Goal: Task Accomplishment & Management: Manage account settings

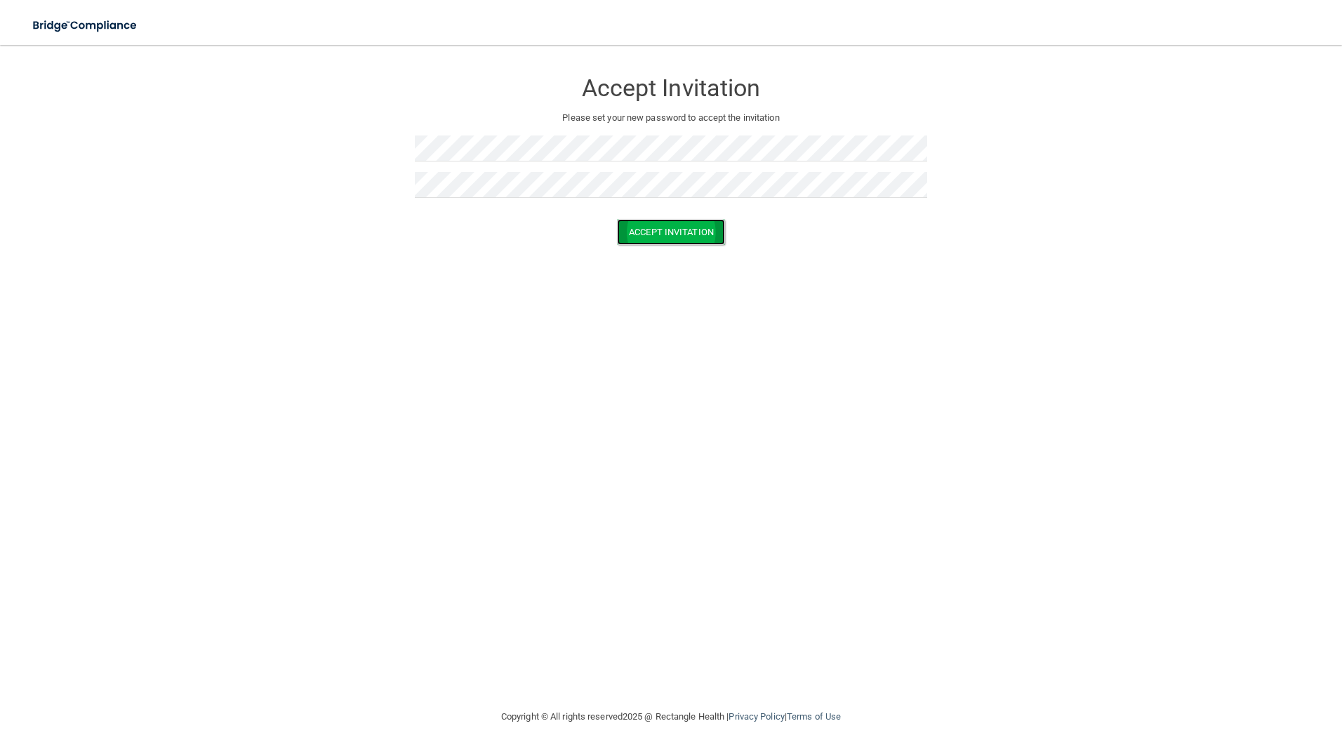
click at [670, 233] on button "Accept Invitation" at bounding box center [671, 232] width 108 height 26
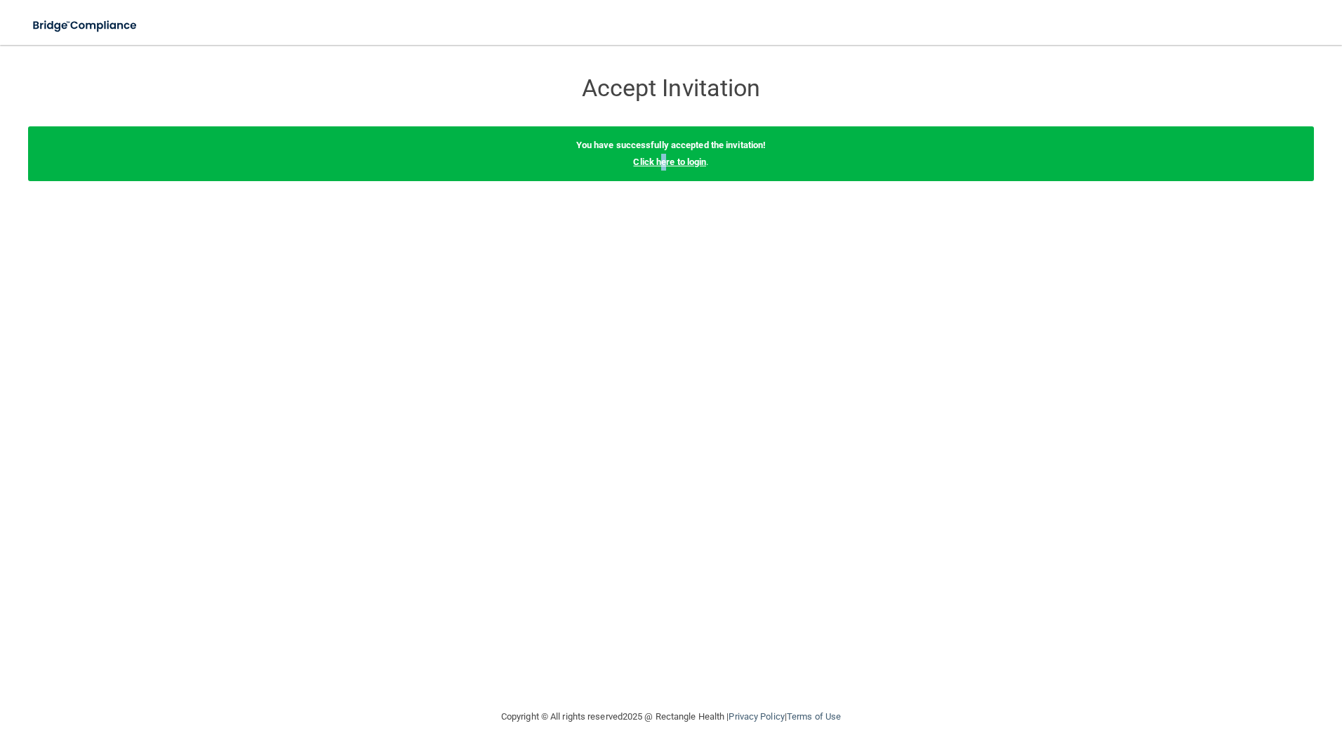
click at [662, 159] on link "Click here to login" at bounding box center [669, 161] width 73 height 11
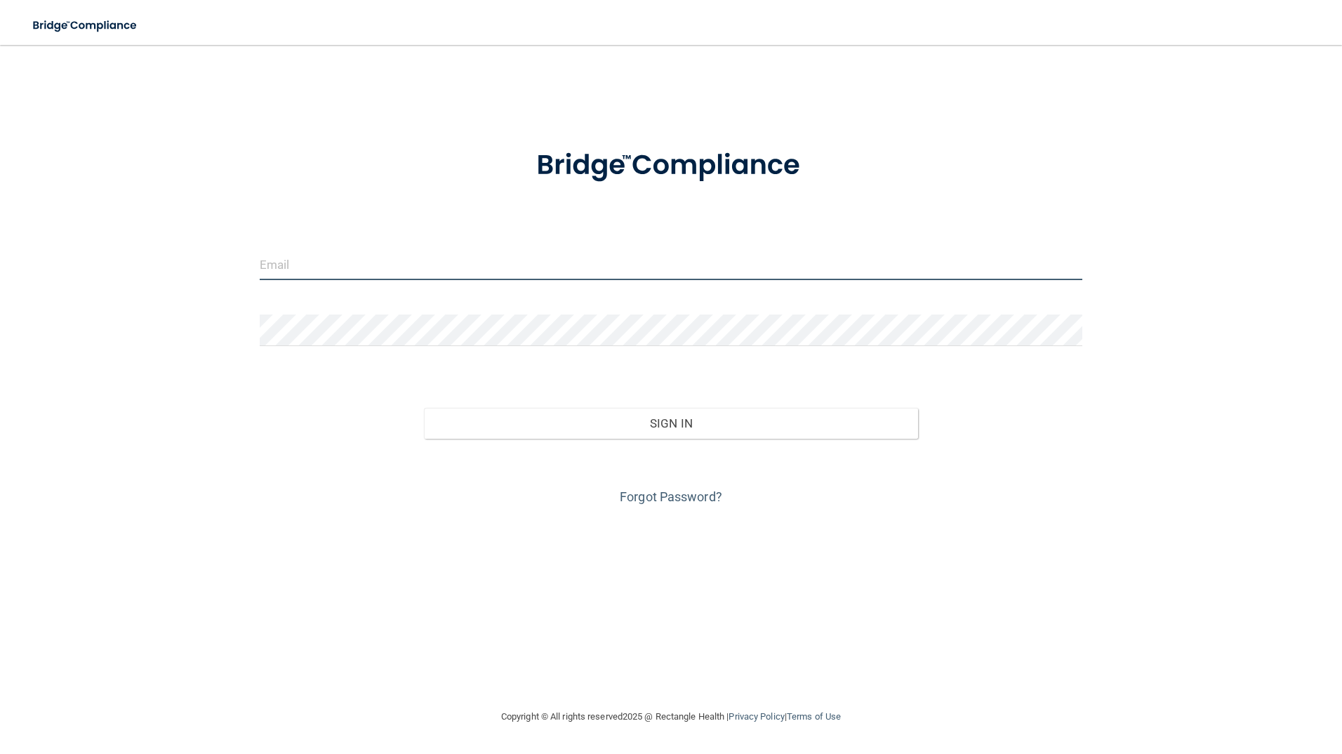
click at [281, 268] on input "email" at bounding box center [671, 264] width 823 height 32
type input "[PERSON_NAME][EMAIL_ADDRESS][DOMAIN_NAME]"
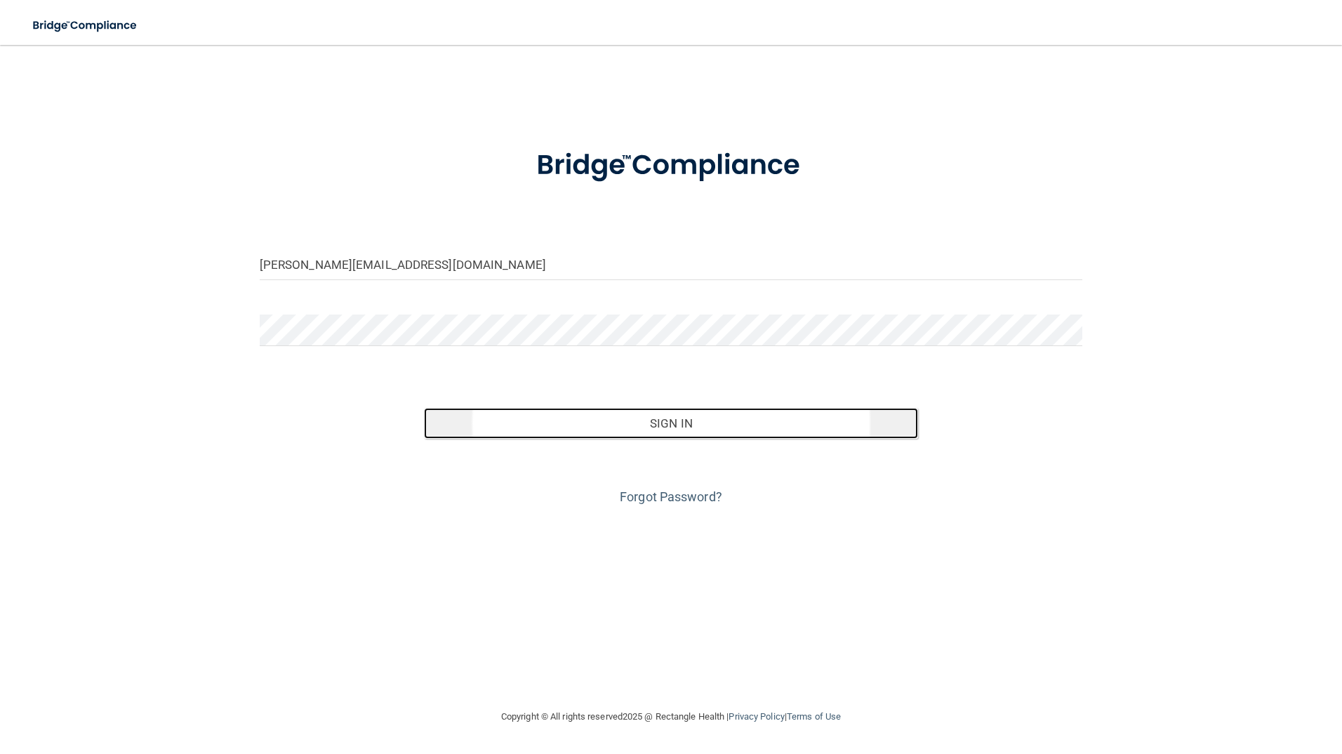
click at [665, 420] on button "Sign In" at bounding box center [671, 423] width 494 height 31
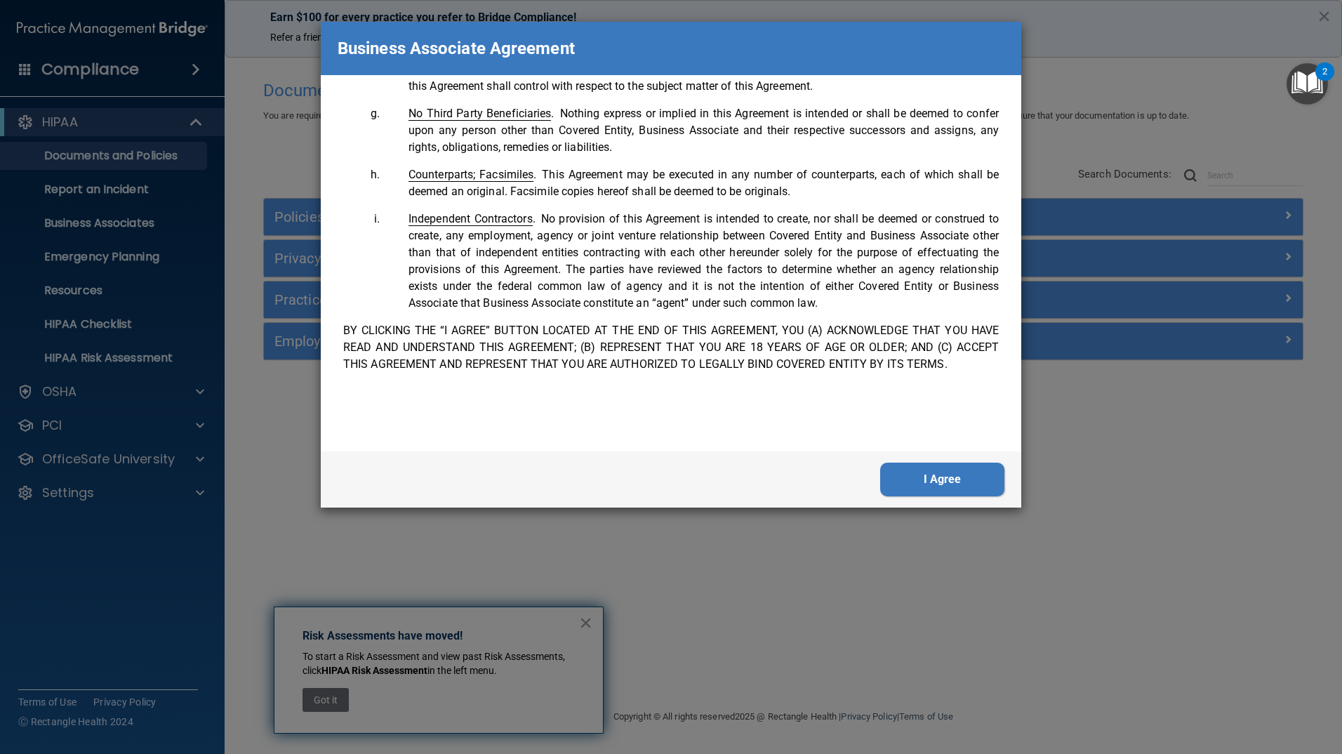
scroll to position [2862, 0]
click at [934, 476] on button "I Agree" at bounding box center [942, 479] width 124 height 34
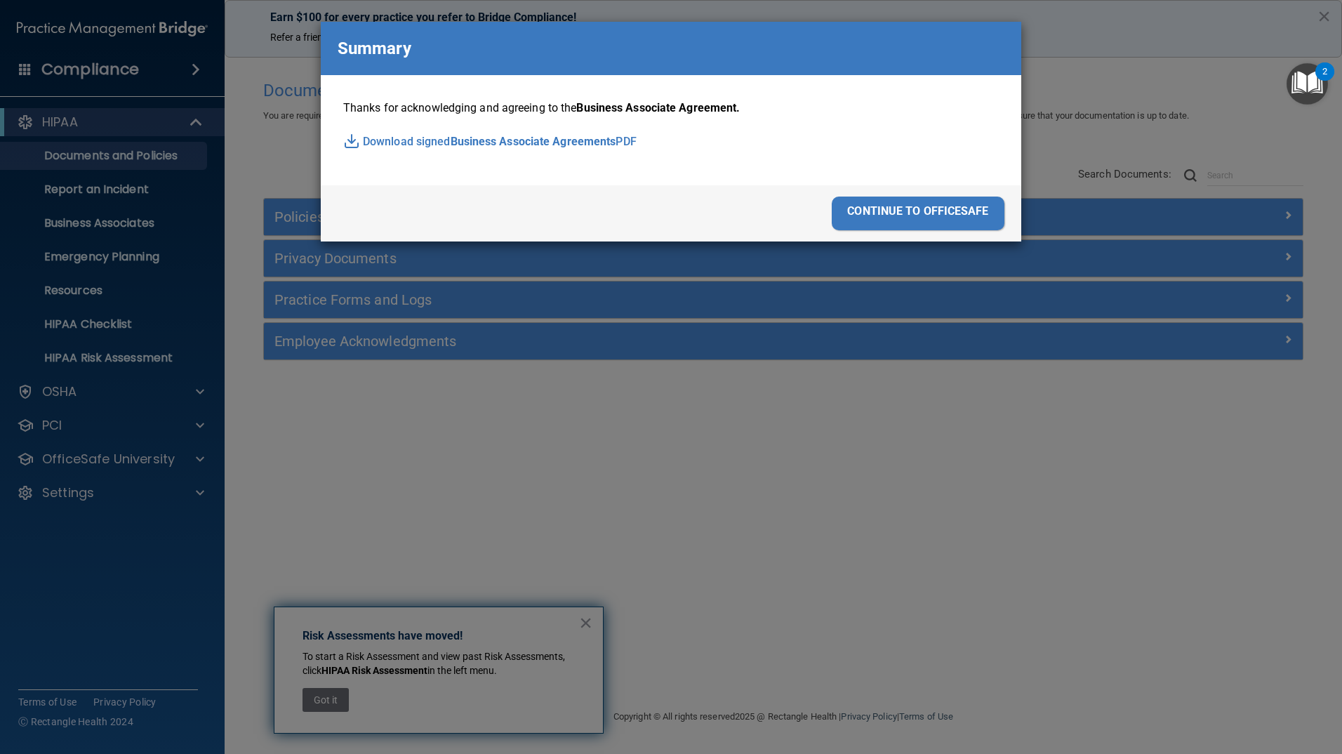
click at [375, 139] on p "Download signed Business Associate Agreements PDF" at bounding box center [670, 141] width 655 height 21
click at [1071, 70] on div "Business Associate Agreement Please sign this updated Business Associate Agreem…" at bounding box center [671, 377] width 1342 height 754
click at [337, 702] on div "Business Associate Agreement Please sign this updated Business Associate Agreem…" at bounding box center [671, 377] width 1342 height 754
click at [895, 204] on div "continue to officesafe" at bounding box center [918, 213] width 173 height 34
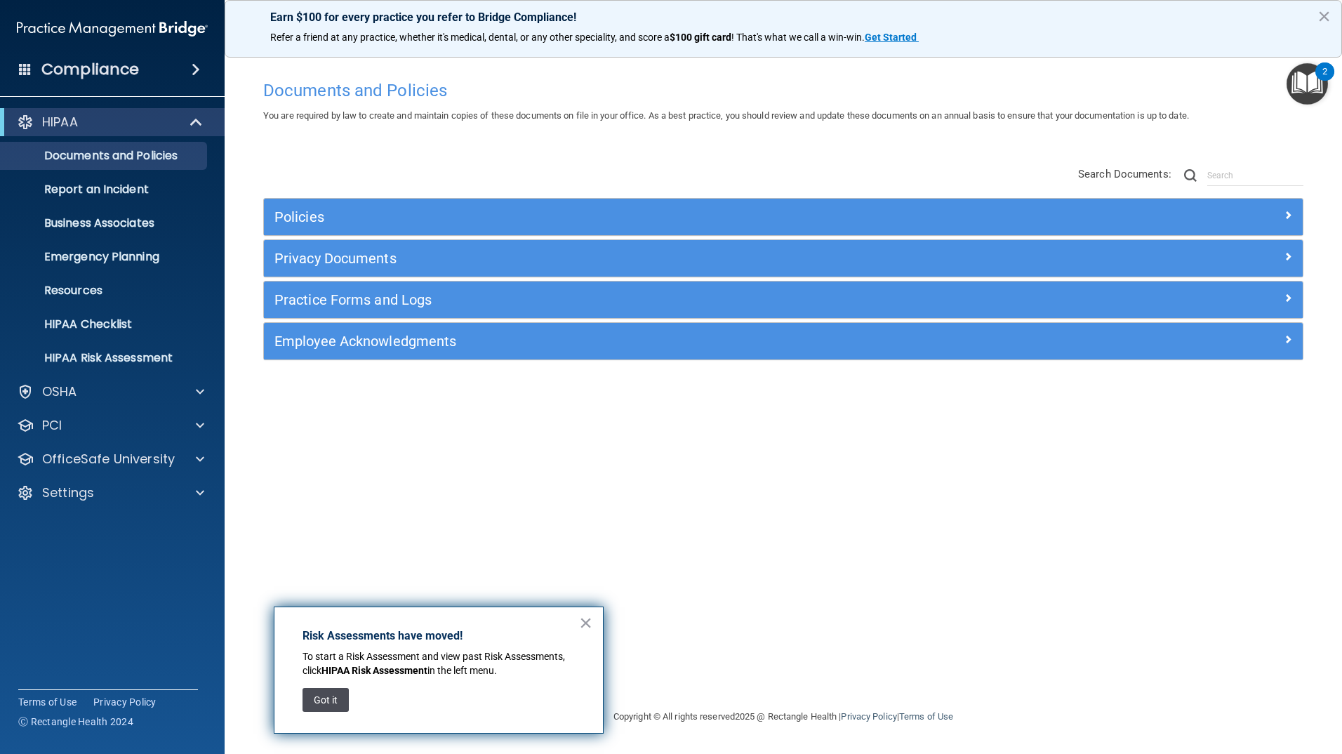
click at [333, 700] on button "Got it" at bounding box center [325, 700] width 46 height 24
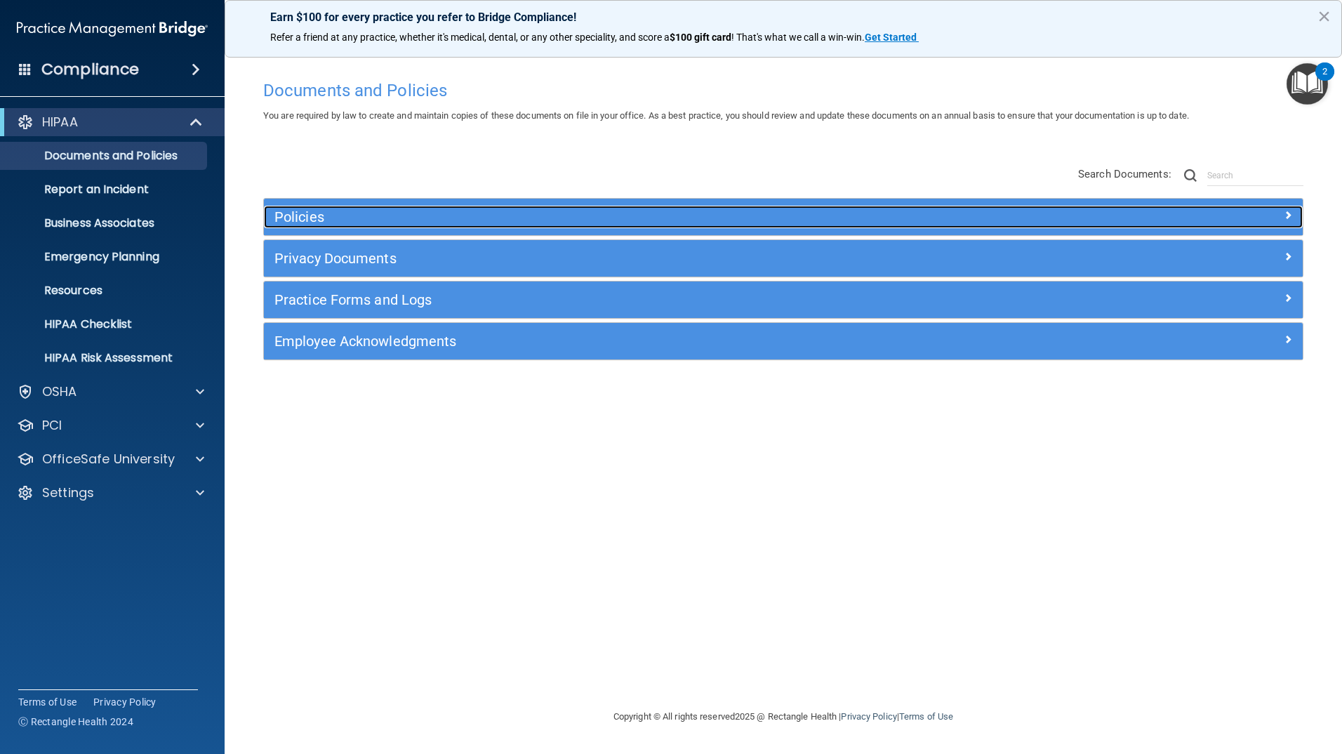
click at [298, 215] on h5 "Policies" at bounding box center [653, 216] width 758 height 15
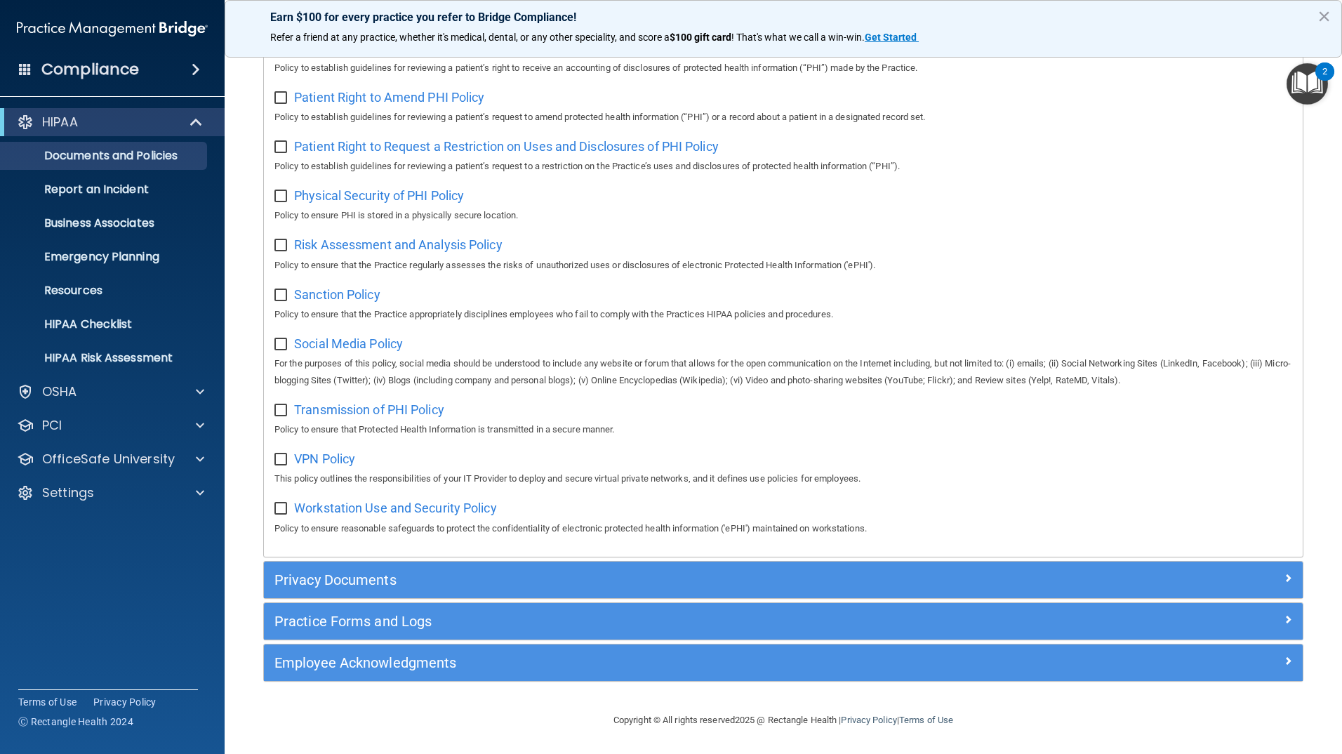
scroll to position [824, 0]
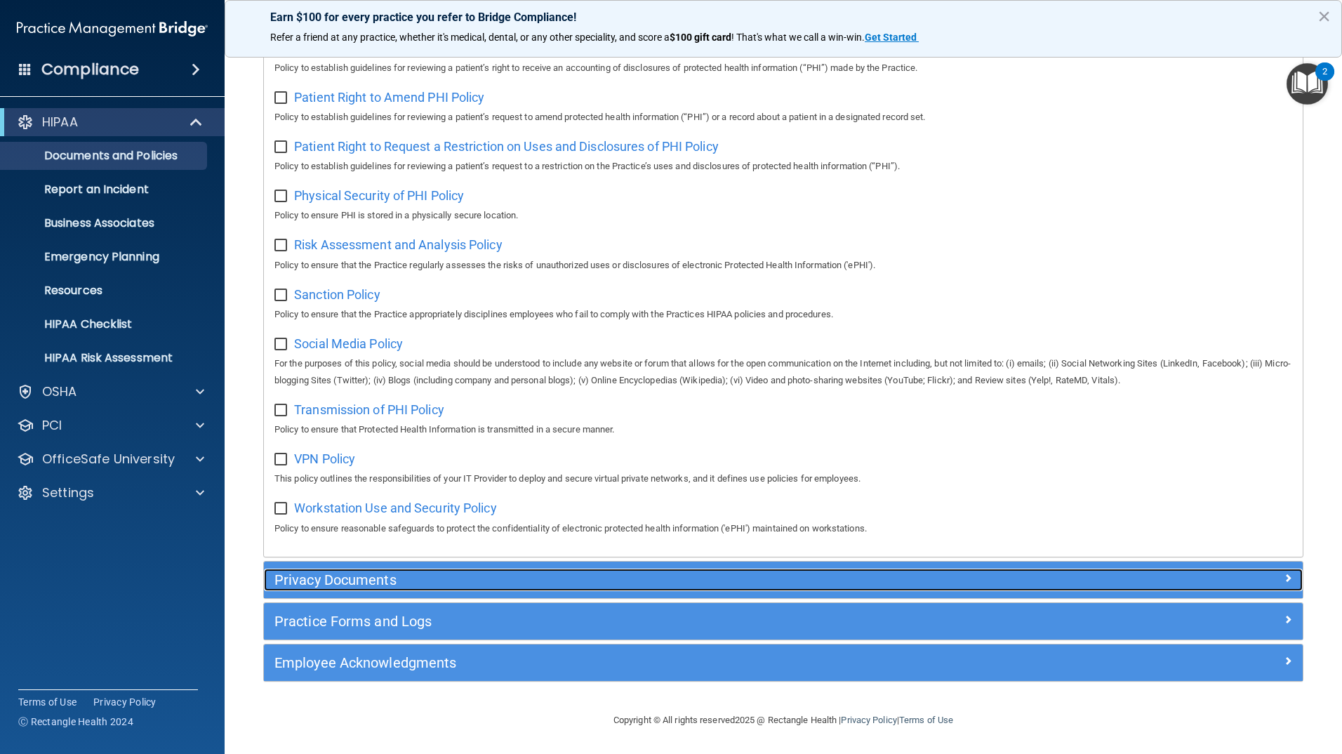
click at [331, 578] on h5 "Privacy Documents" at bounding box center [653, 579] width 758 height 15
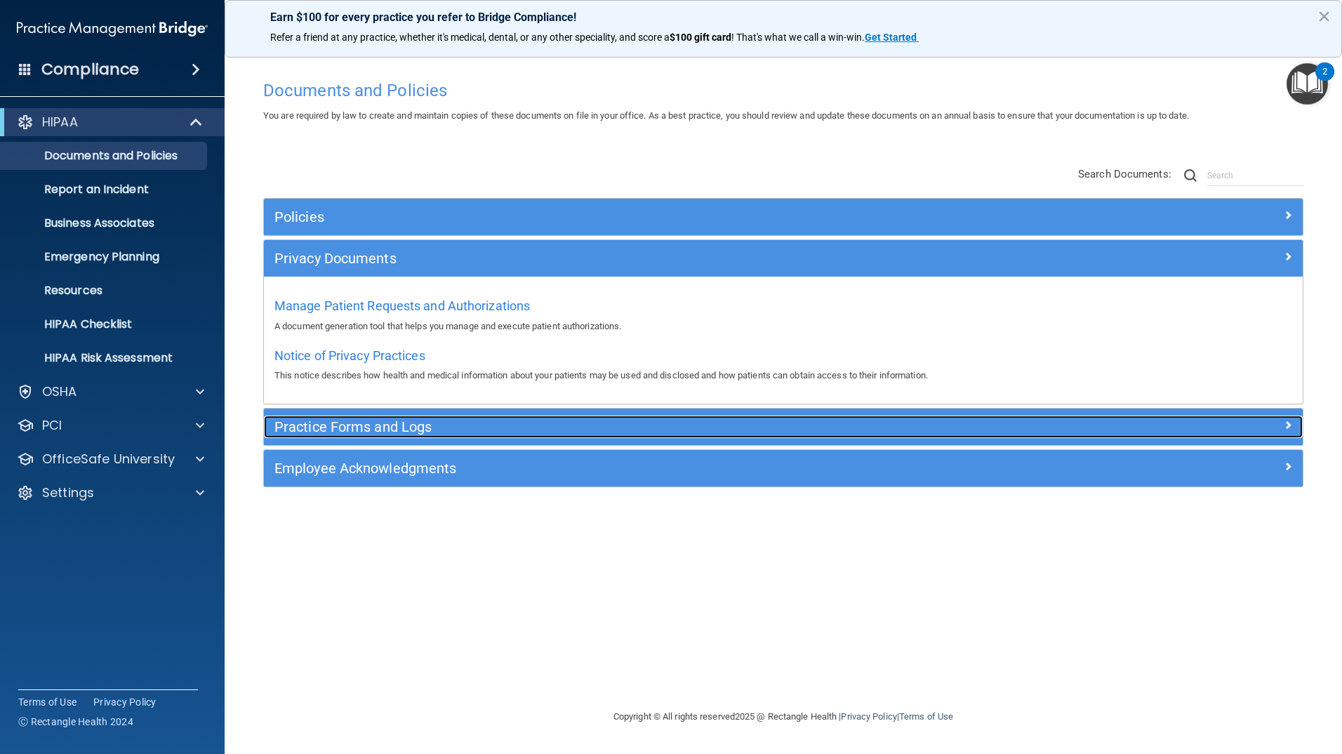
click at [341, 424] on h5 "Practice Forms and Logs" at bounding box center [653, 426] width 758 height 15
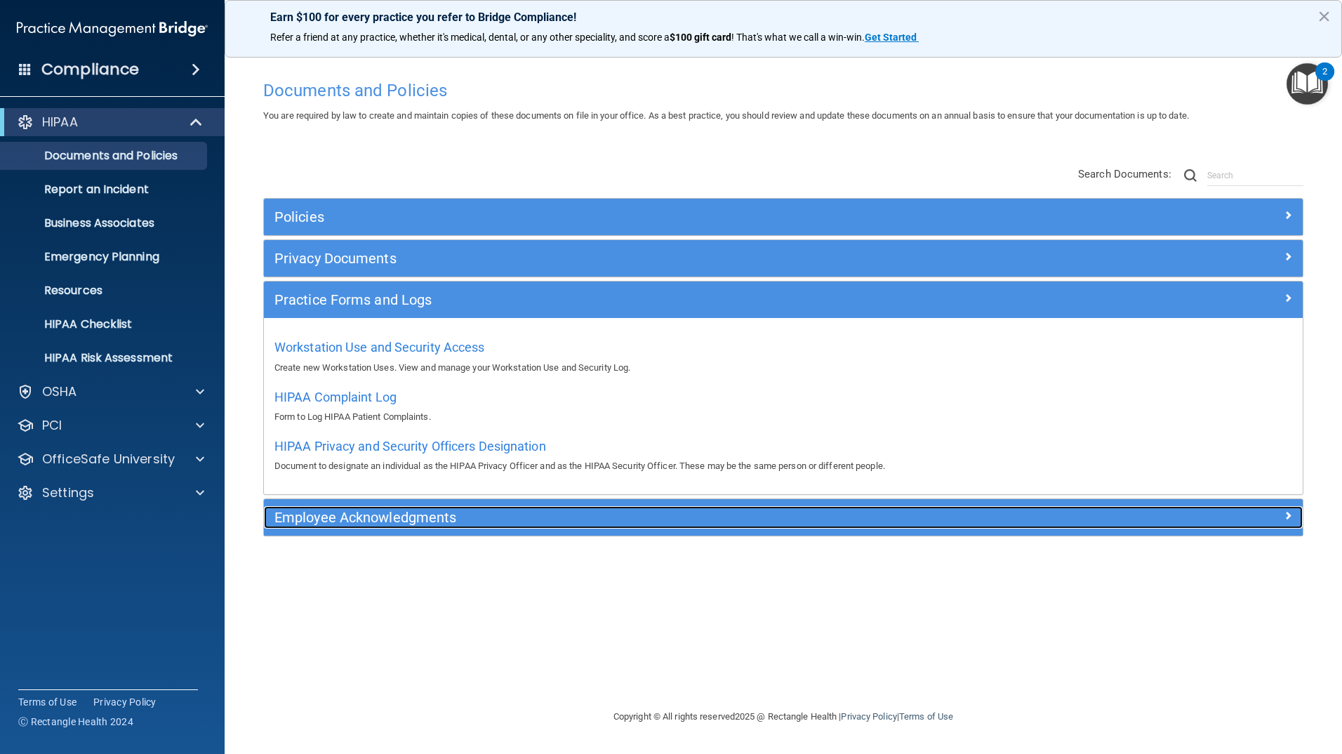
click at [382, 515] on h5 "Employee Acknowledgments" at bounding box center [653, 516] width 758 height 15
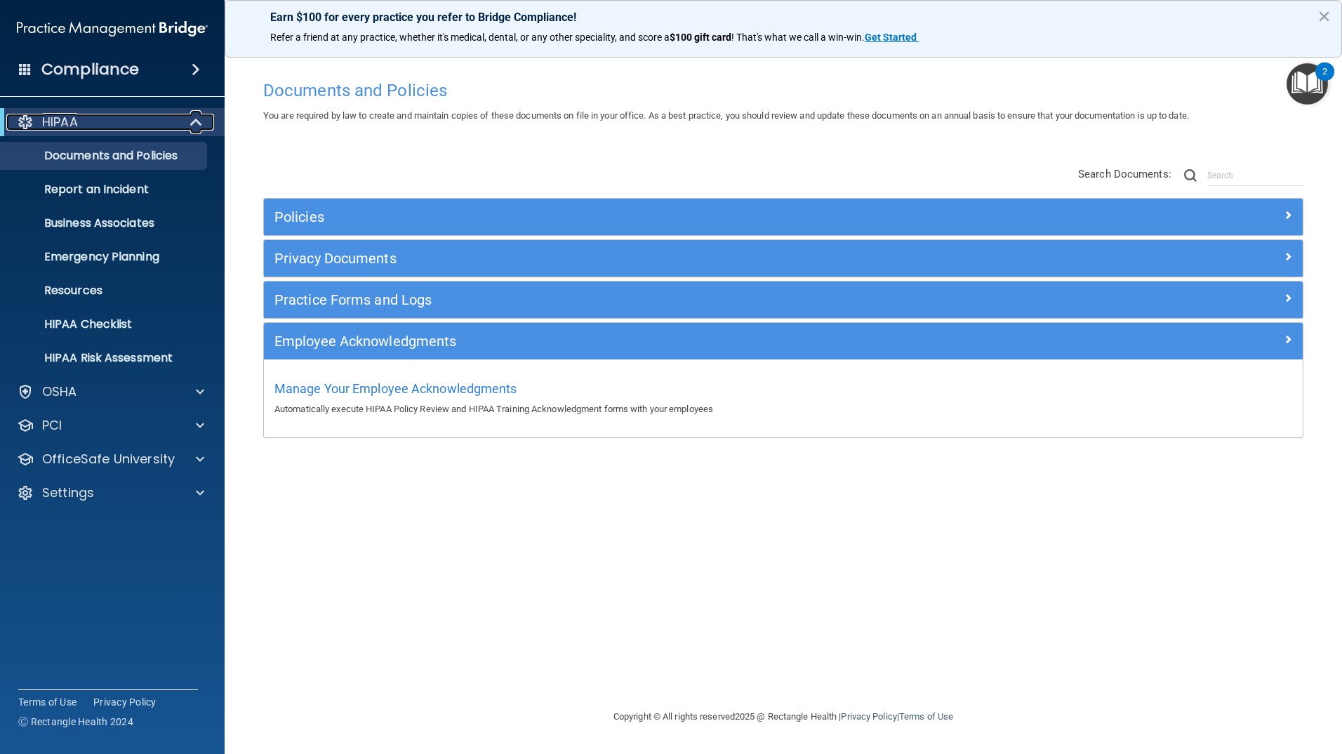
click at [59, 119] on p "HIPAA" at bounding box center [60, 122] width 36 height 17
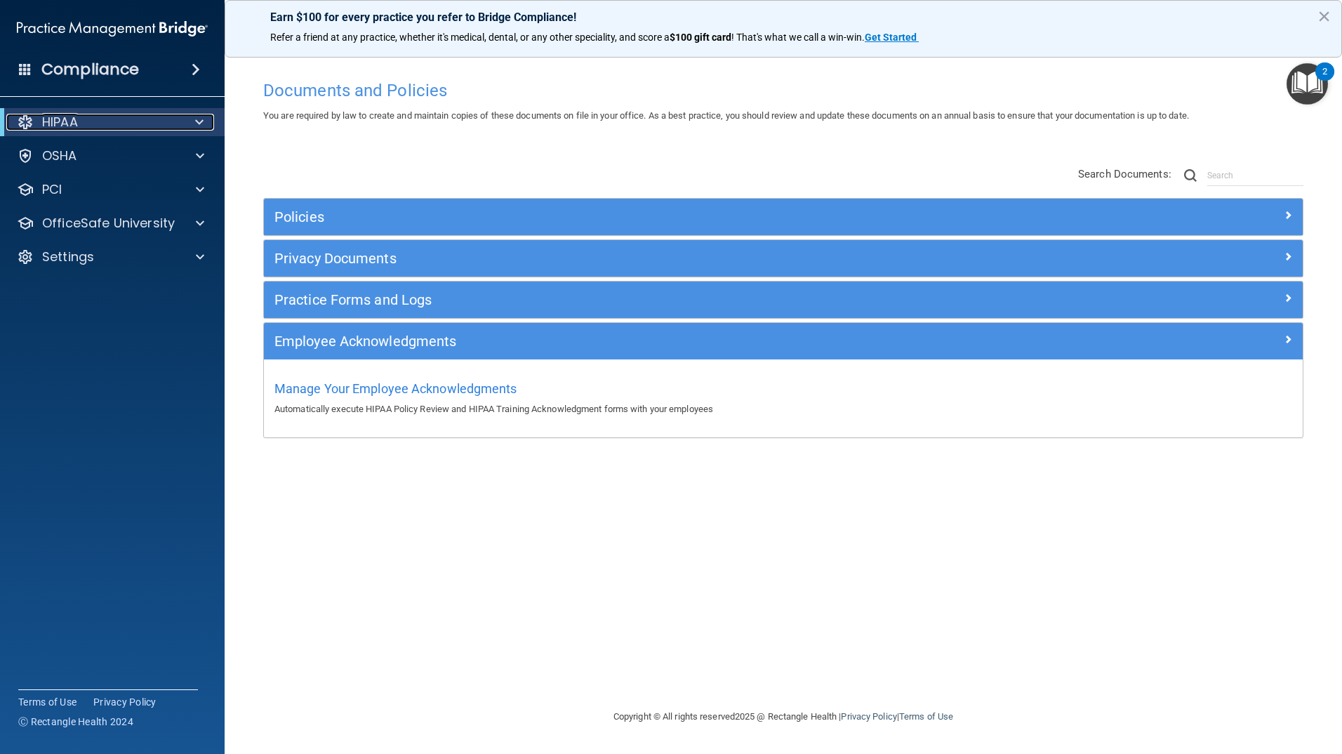
click at [58, 118] on p "HIPAA" at bounding box center [60, 122] width 36 height 17
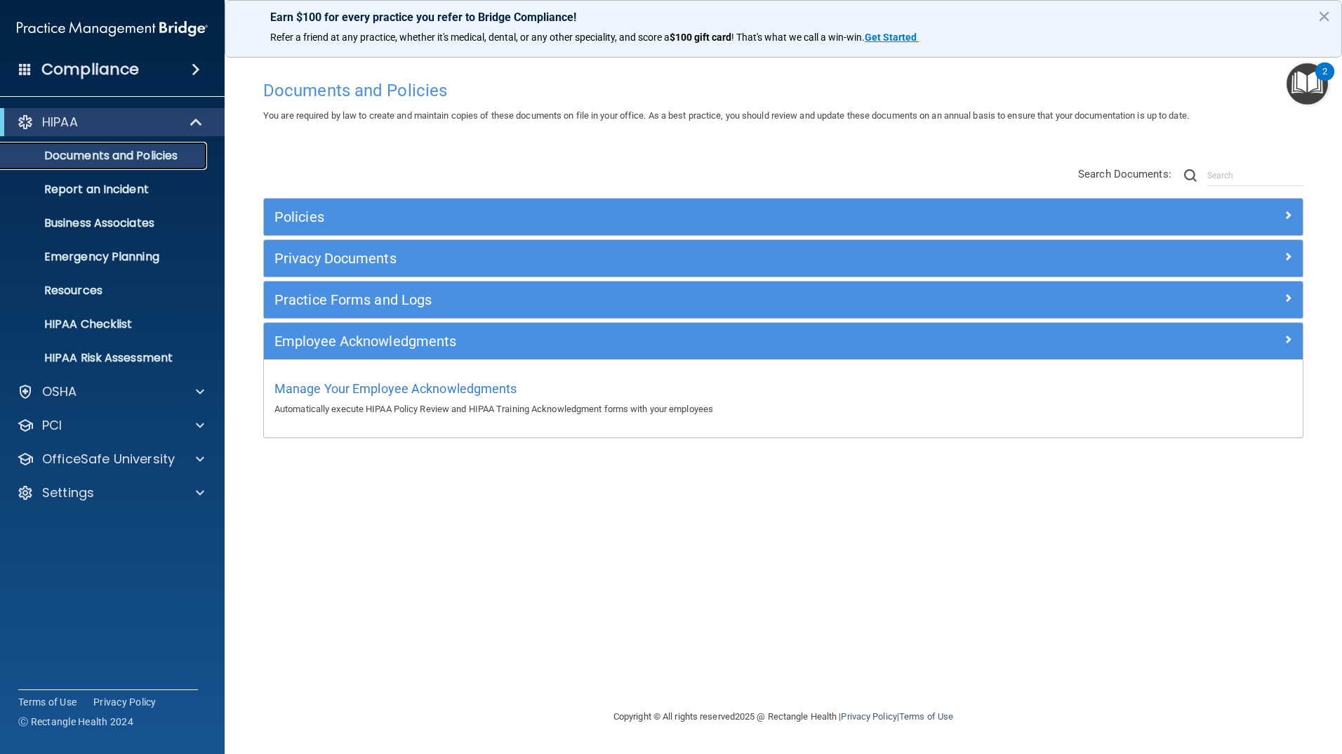
click at [80, 154] on p "Documents and Policies" at bounding box center [105, 156] width 192 height 14
click at [116, 160] on p "Documents and Policies" at bounding box center [105, 156] width 192 height 14
click at [107, 189] on p "Report an Incident" at bounding box center [105, 189] width 192 height 14
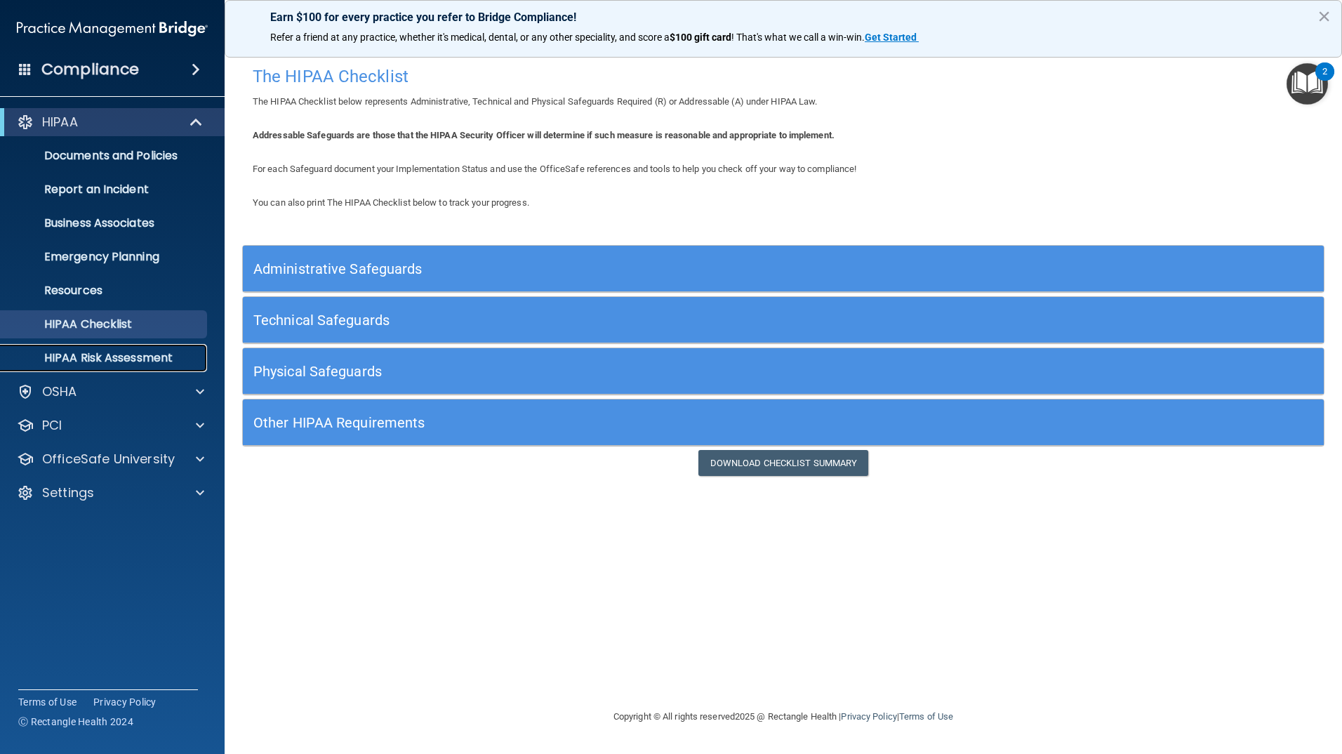
click at [103, 352] on p "HIPAA Risk Assessment" at bounding box center [105, 358] width 192 height 14
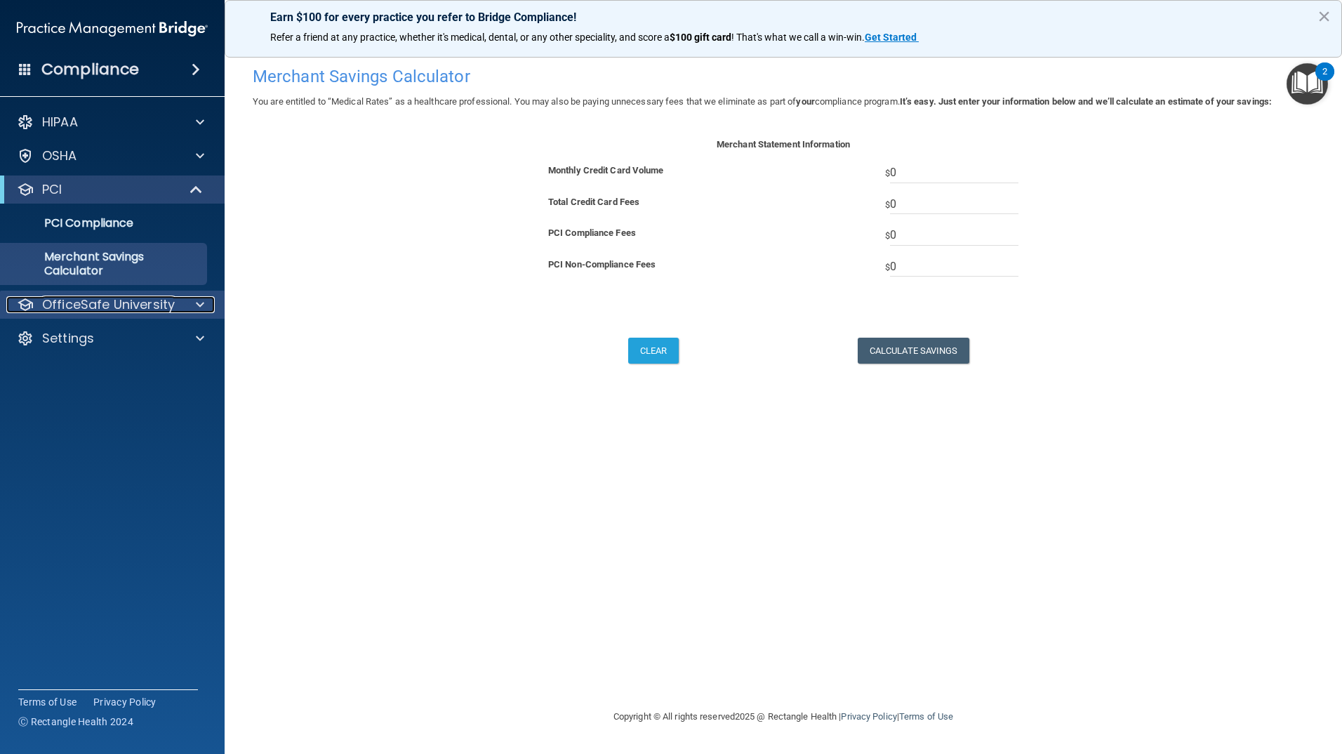
click at [70, 297] on p "OfficeSafe University" at bounding box center [108, 304] width 133 height 17
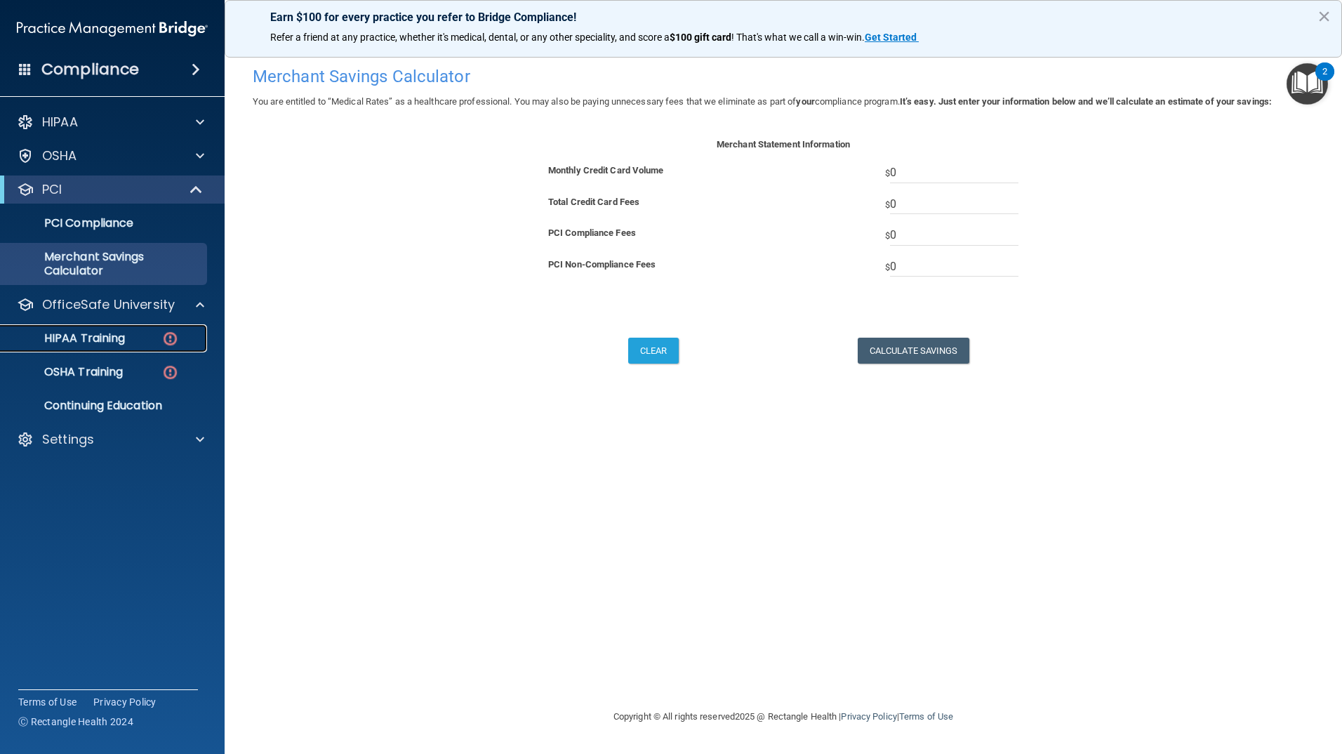
click at [70, 333] on p "HIPAA Training" at bounding box center [67, 338] width 116 height 14
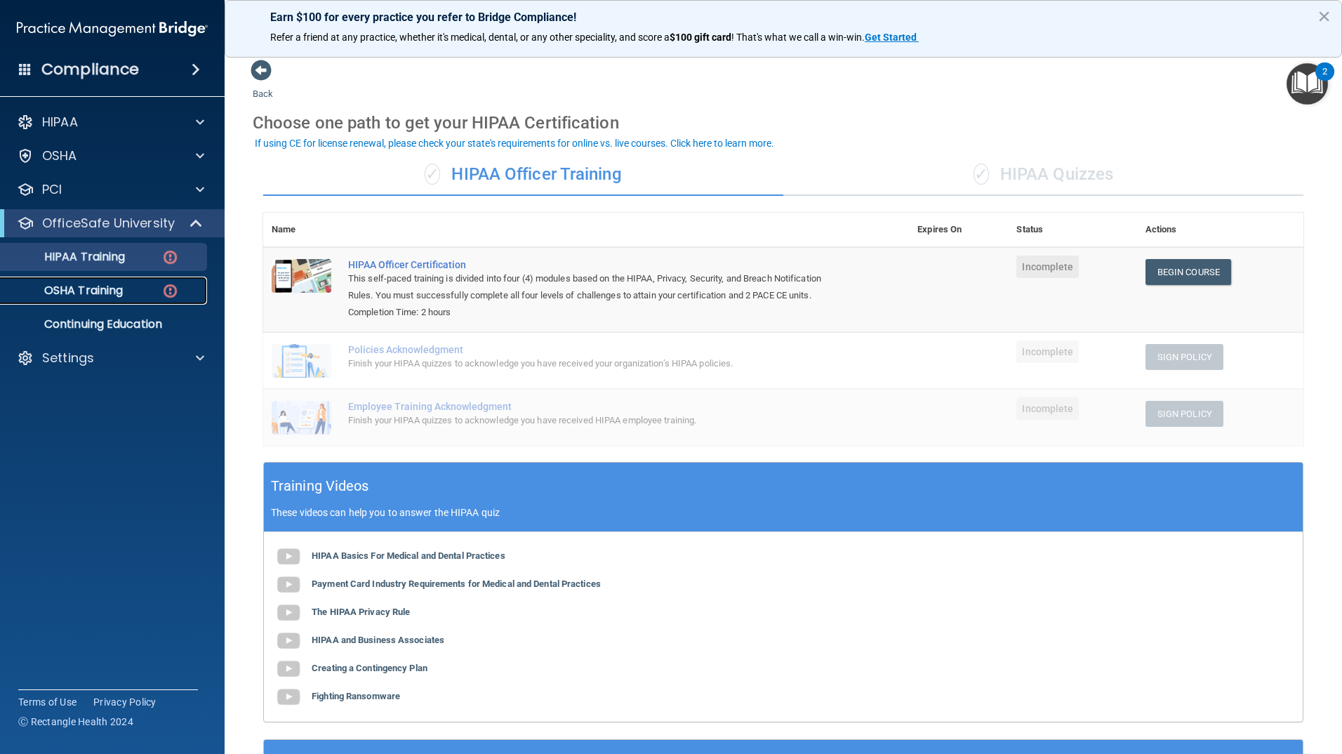
click at [88, 291] on p "OSHA Training" at bounding box center [66, 291] width 114 height 14
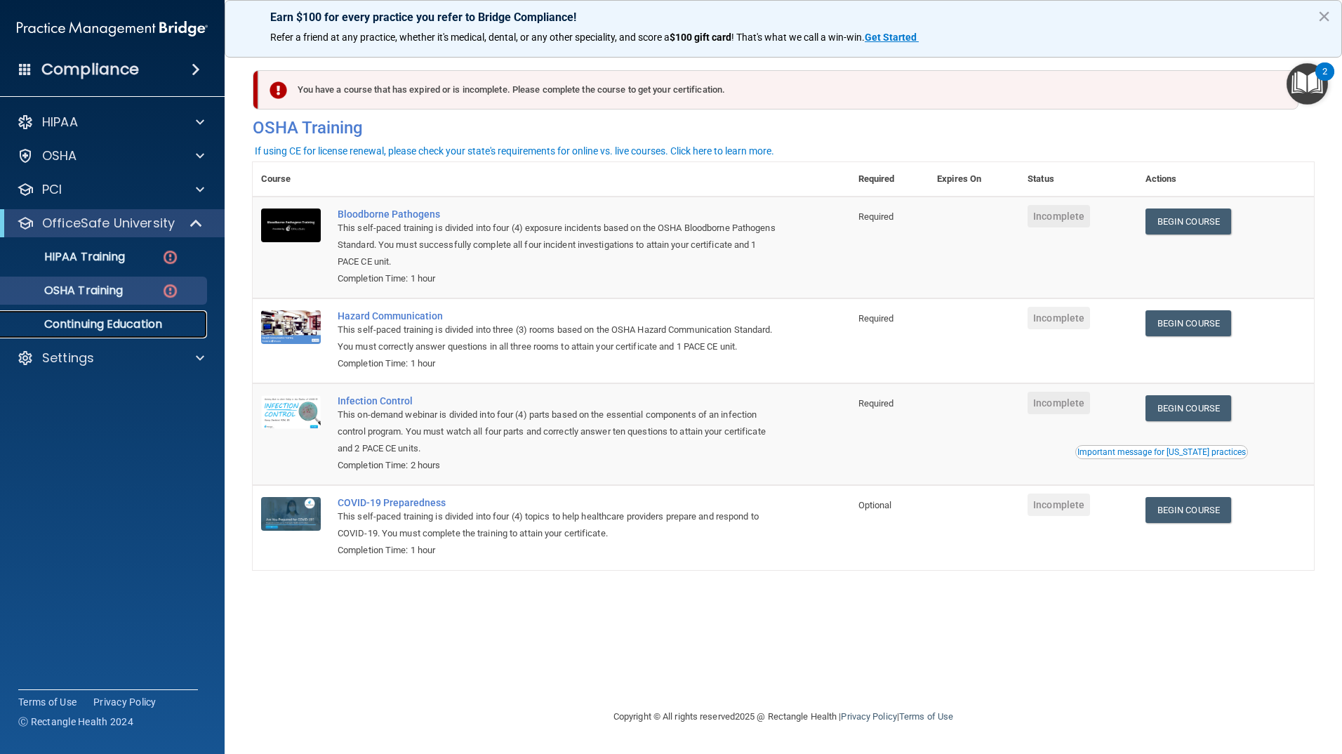
click at [81, 321] on p "Continuing Education" at bounding box center [105, 324] width 192 height 14
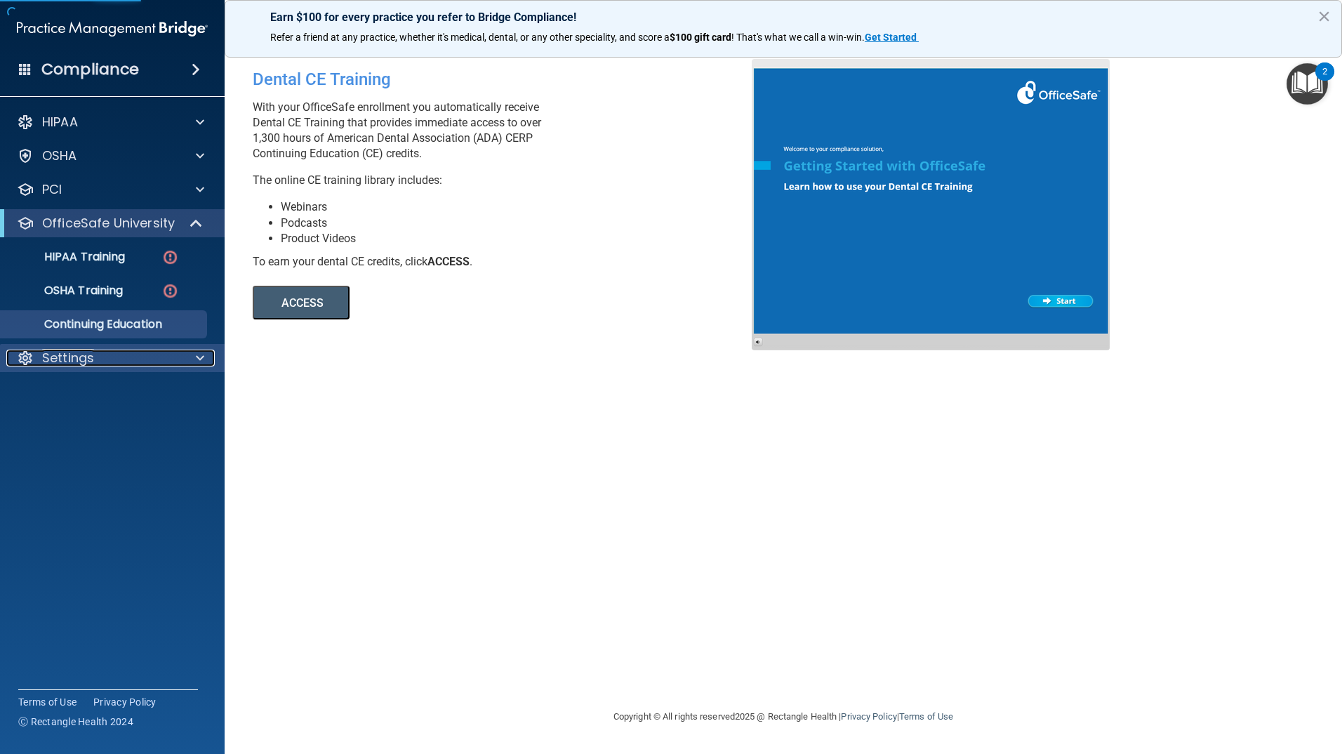
click at [72, 358] on p "Settings" at bounding box center [68, 357] width 52 height 17
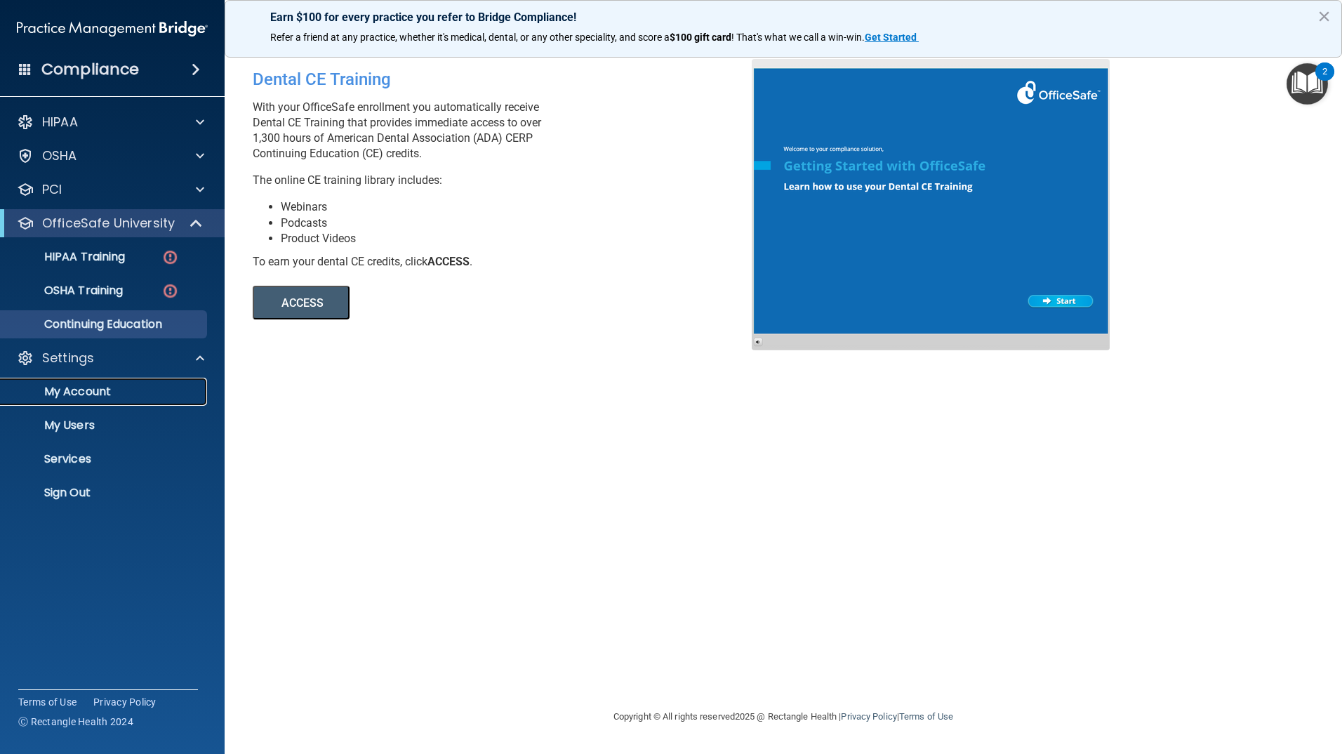
click at [73, 389] on p "My Account" at bounding box center [105, 392] width 192 height 14
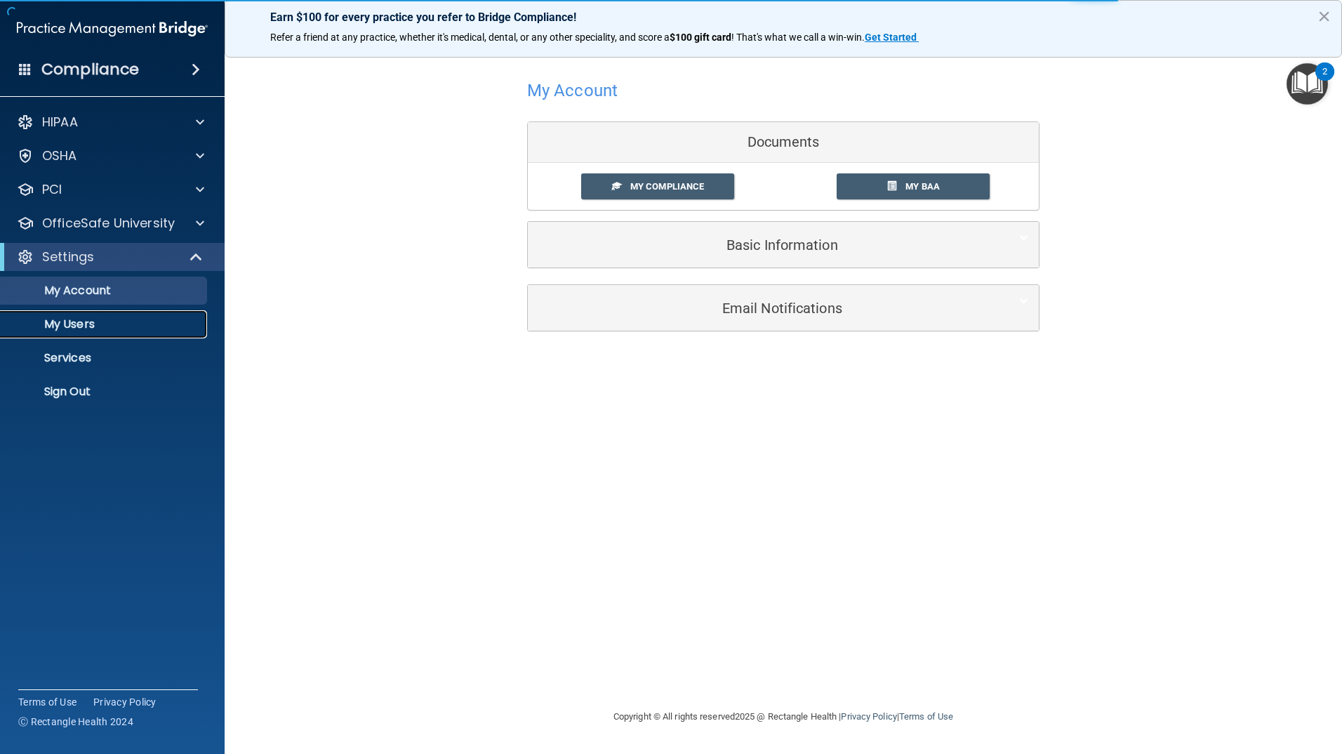
click at [83, 326] on p "My Users" at bounding box center [105, 324] width 192 height 14
select select "20"
